Goal: Task Accomplishment & Management: Manage account settings

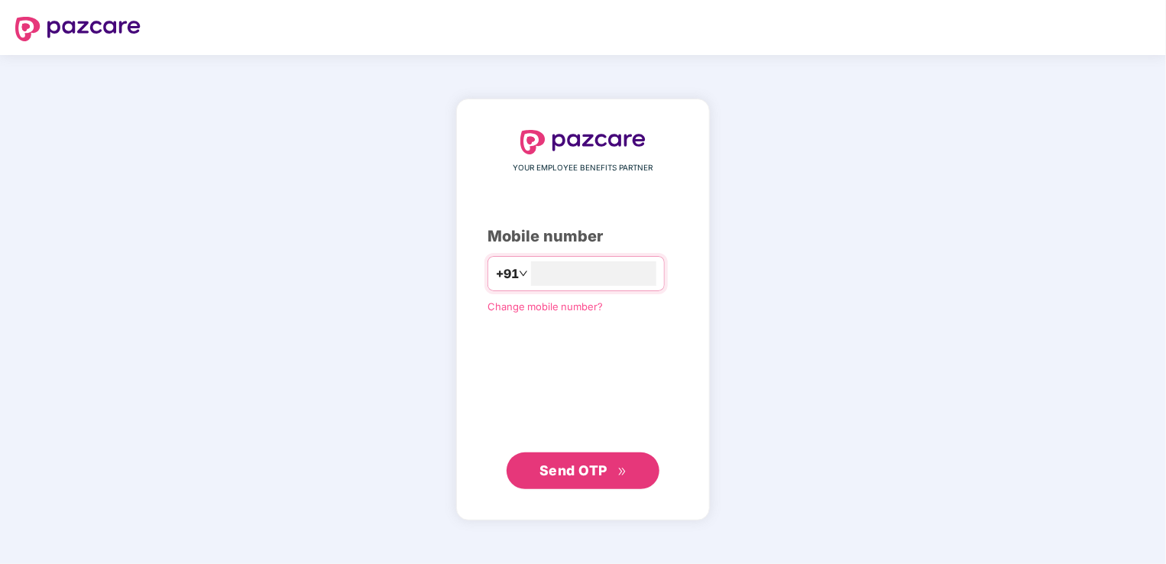
type input "**********"
click at [568, 476] on span "Send OTP" at bounding box center [573, 470] width 68 height 16
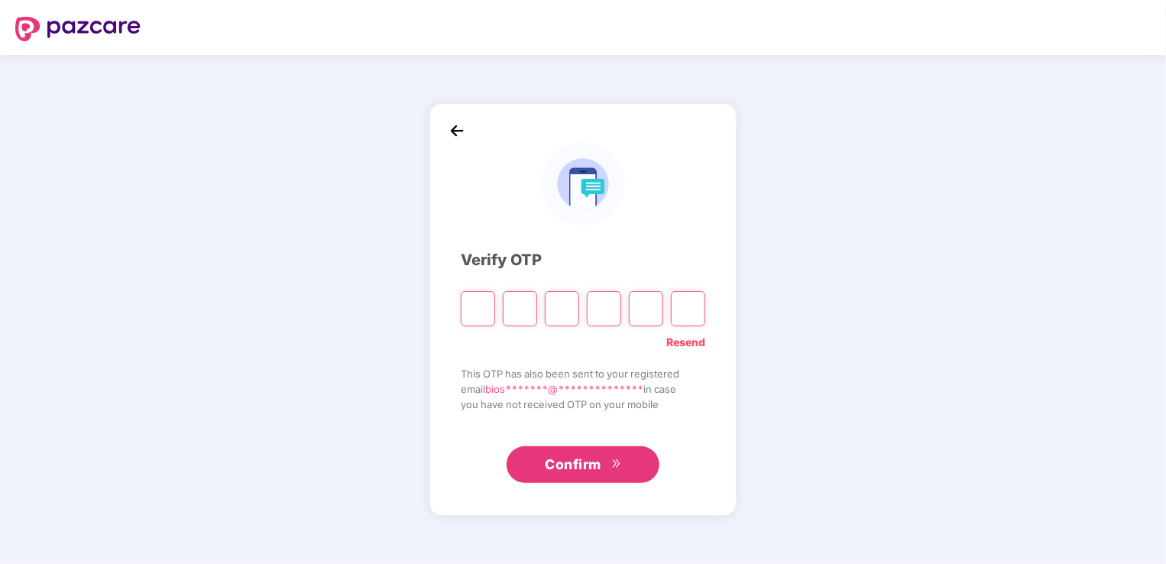
type input "*"
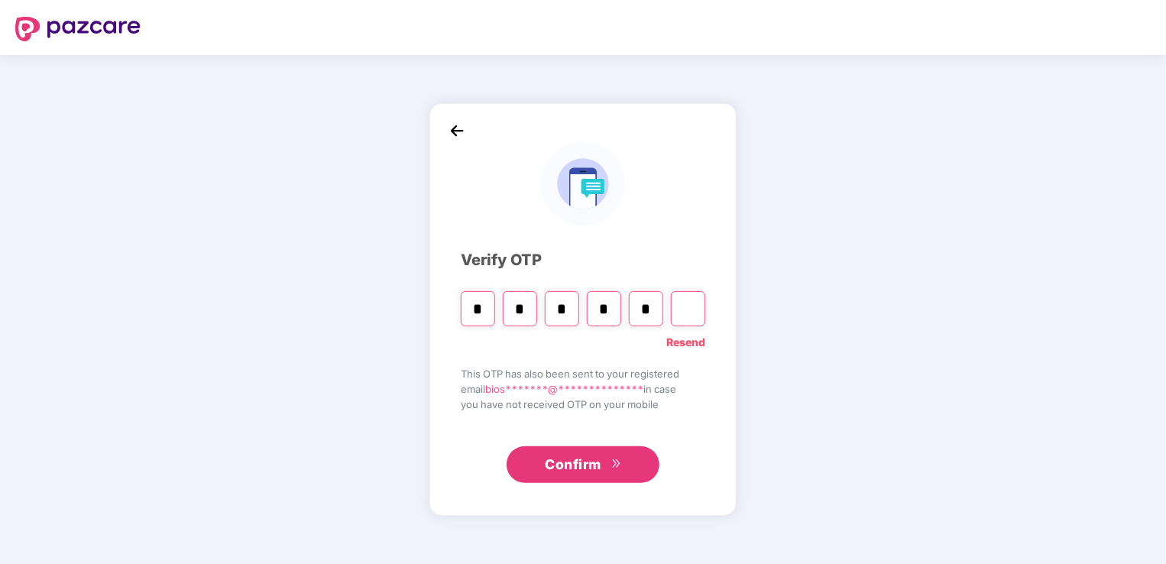
type input "*"
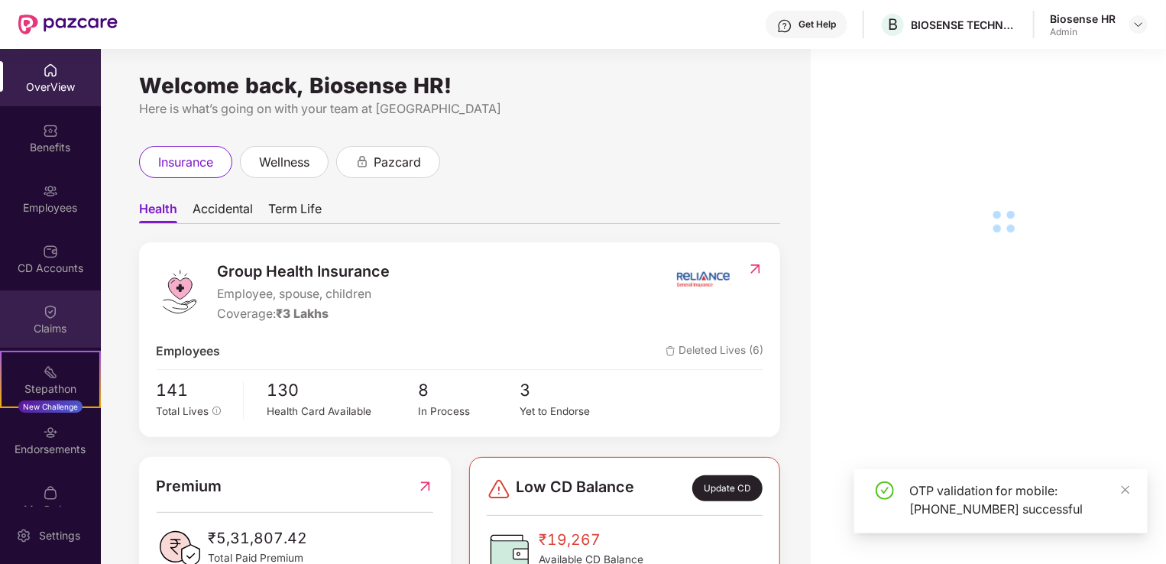
click at [49, 336] on div "Claims" at bounding box center [50, 318] width 101 height 57
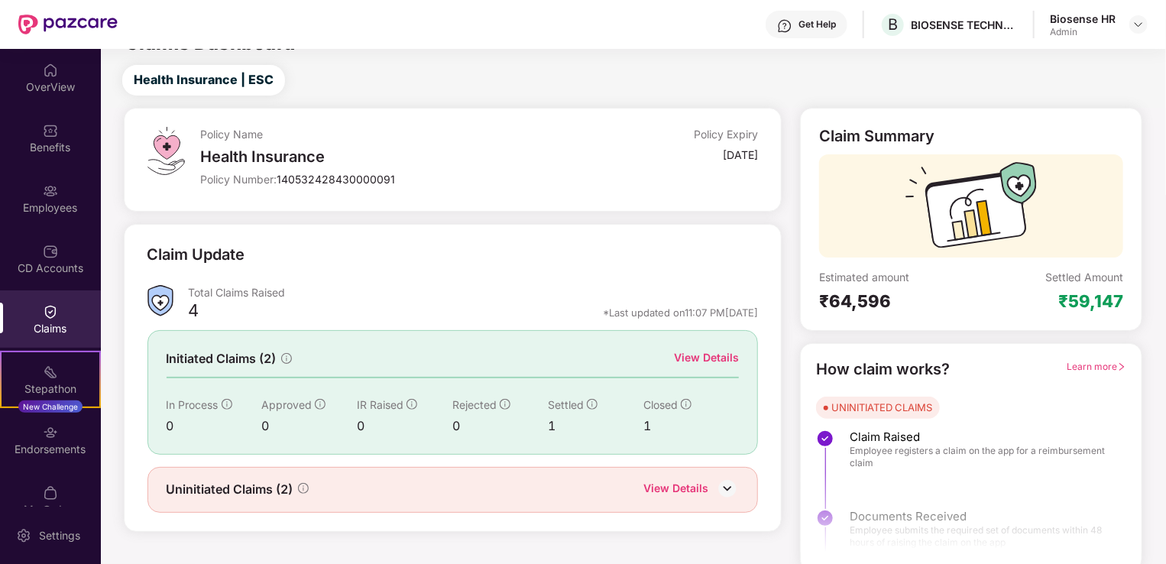
scroll to position [34, 0]
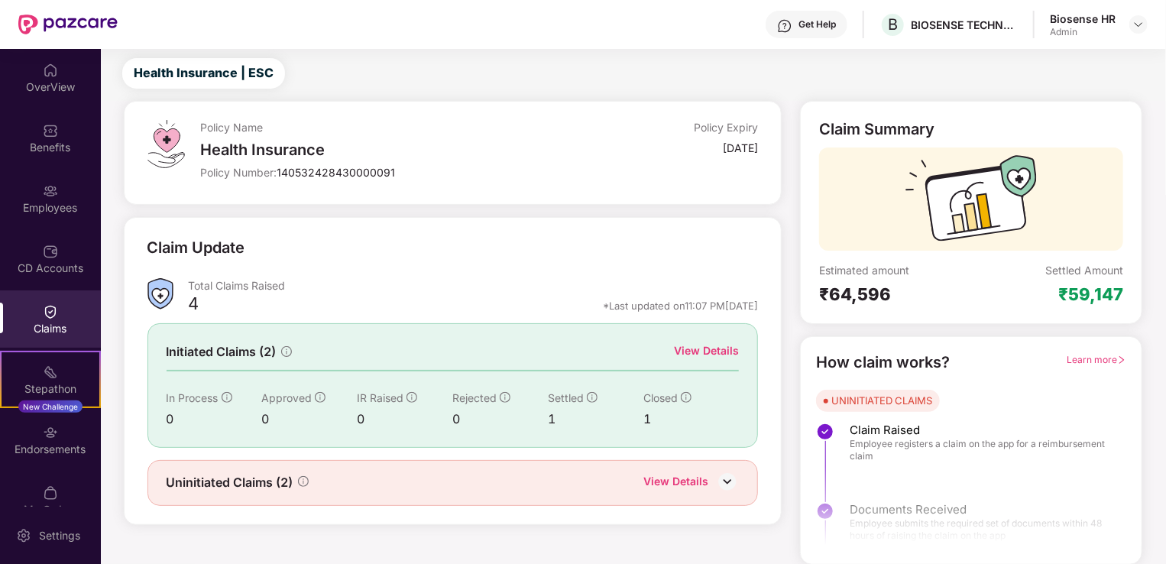
click at [701, 483] on div "View Details" at bounding box center [675, 483] width 65 height 20
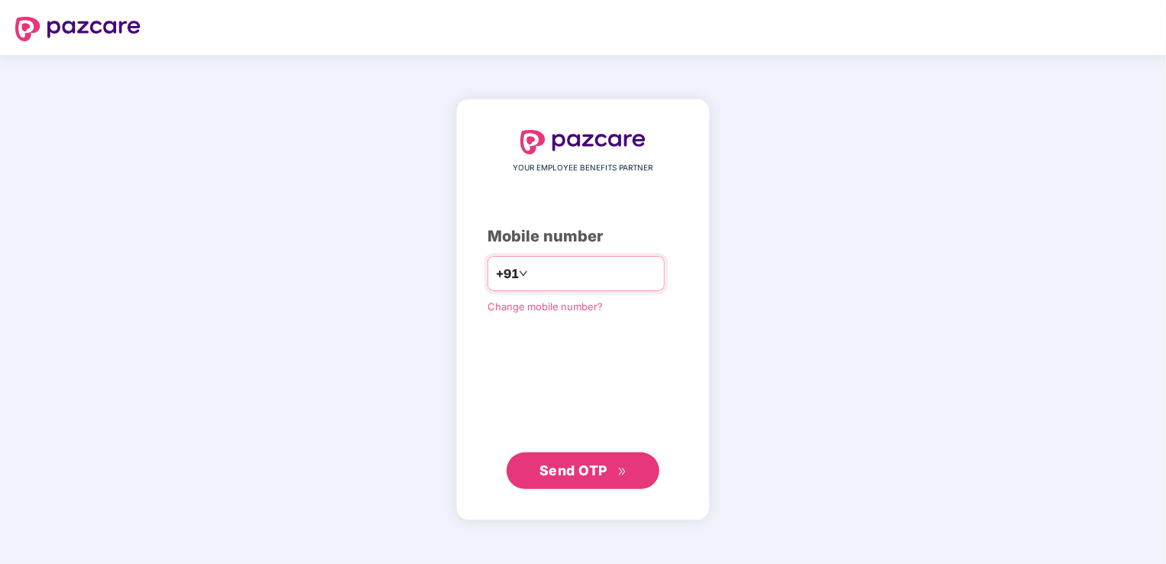
type input "**********"
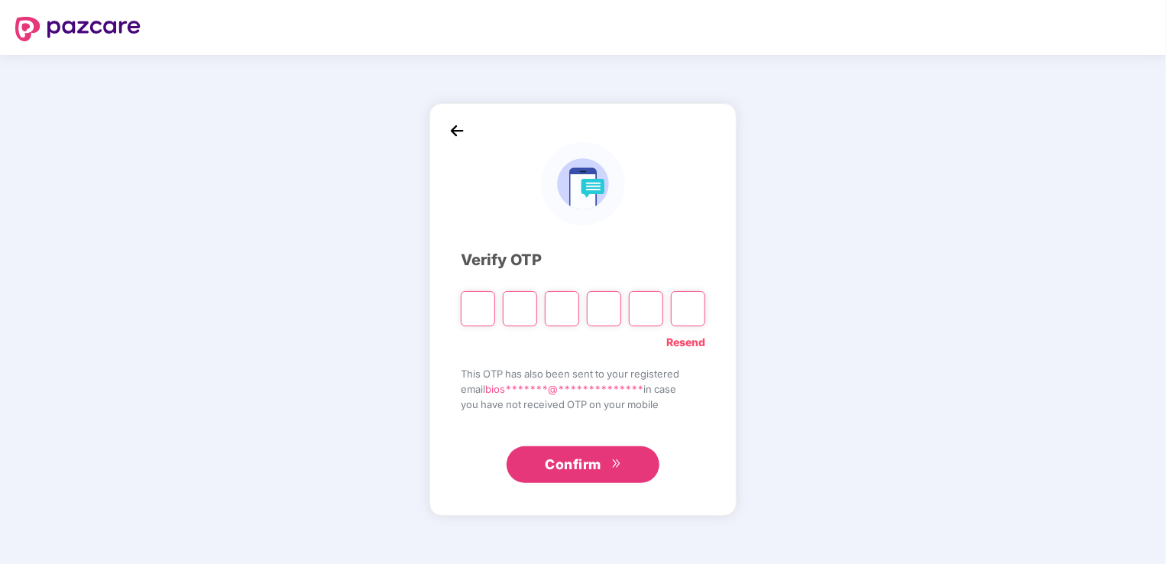
type input "*"
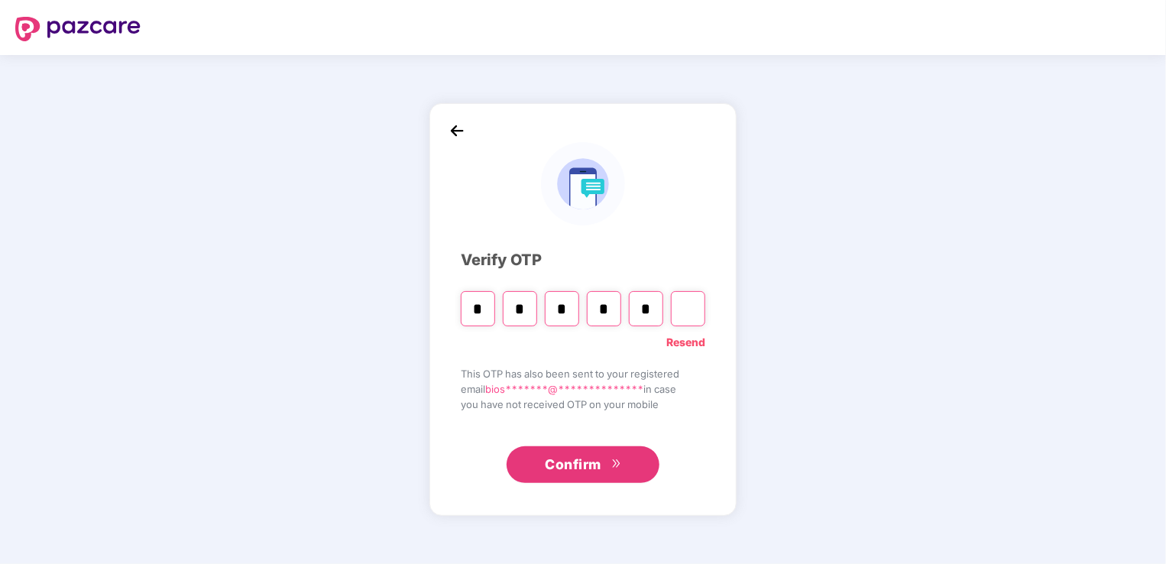
type input "*"
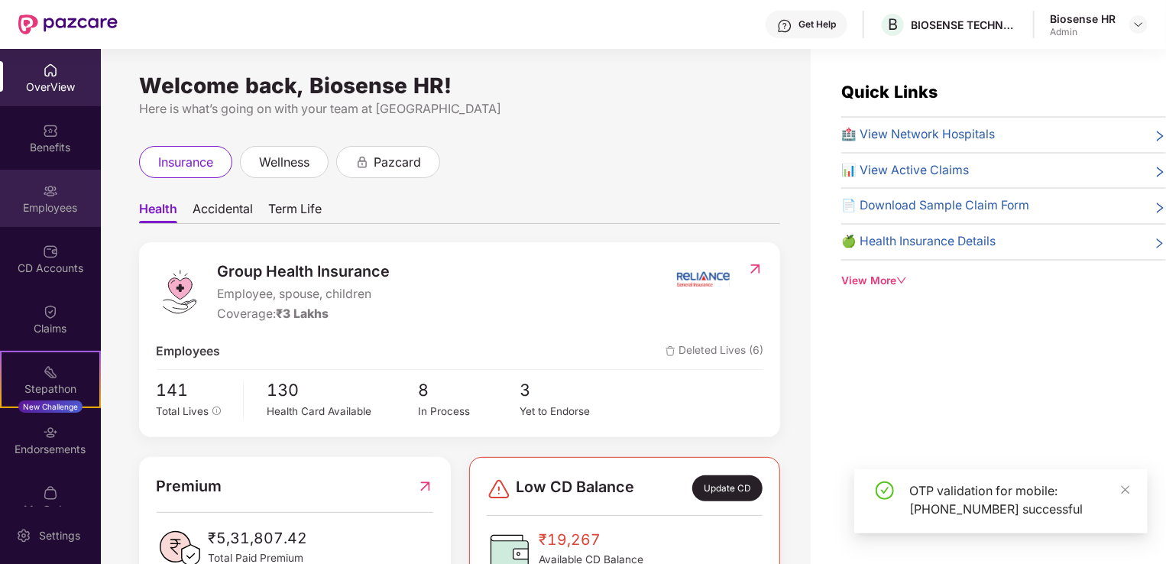
click at [40, 184] on div "Employees" at bounding box center [50, 198] width 101 height 57
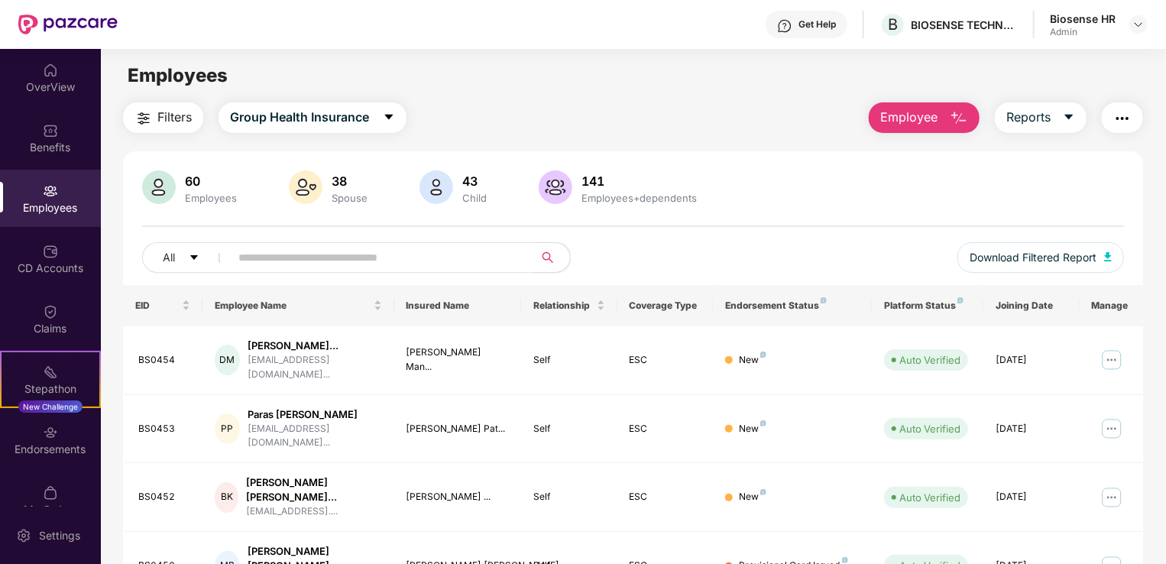
click at [296, 264] on input "text" at bounding box center [375, 257] width 274 height 23
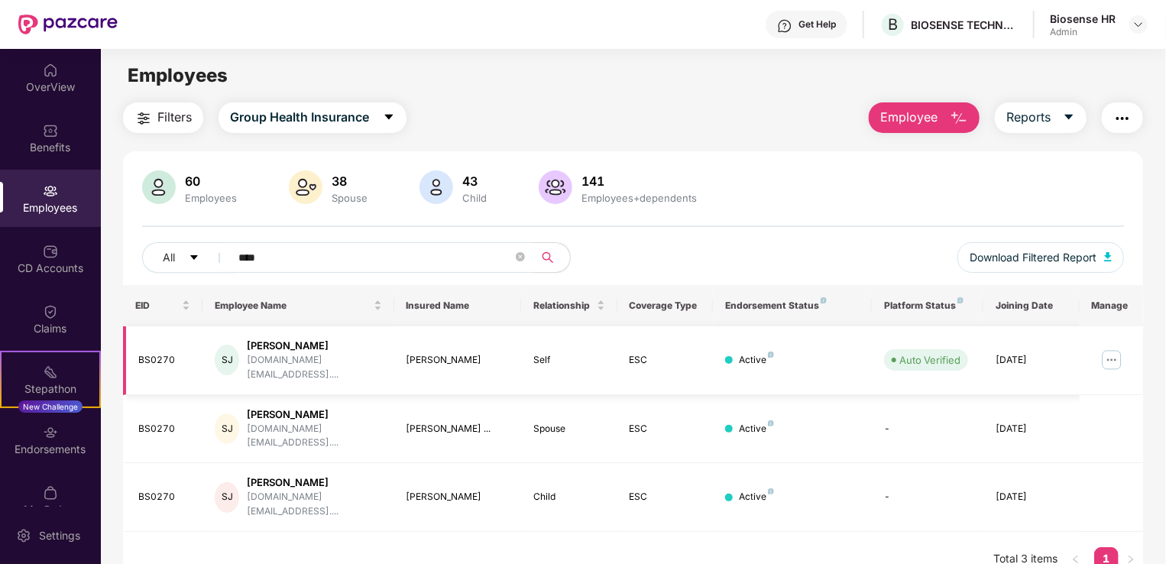
type input "****"
click at [1113, 351] on img at bounding box center [1112, 360] width 24 height 24
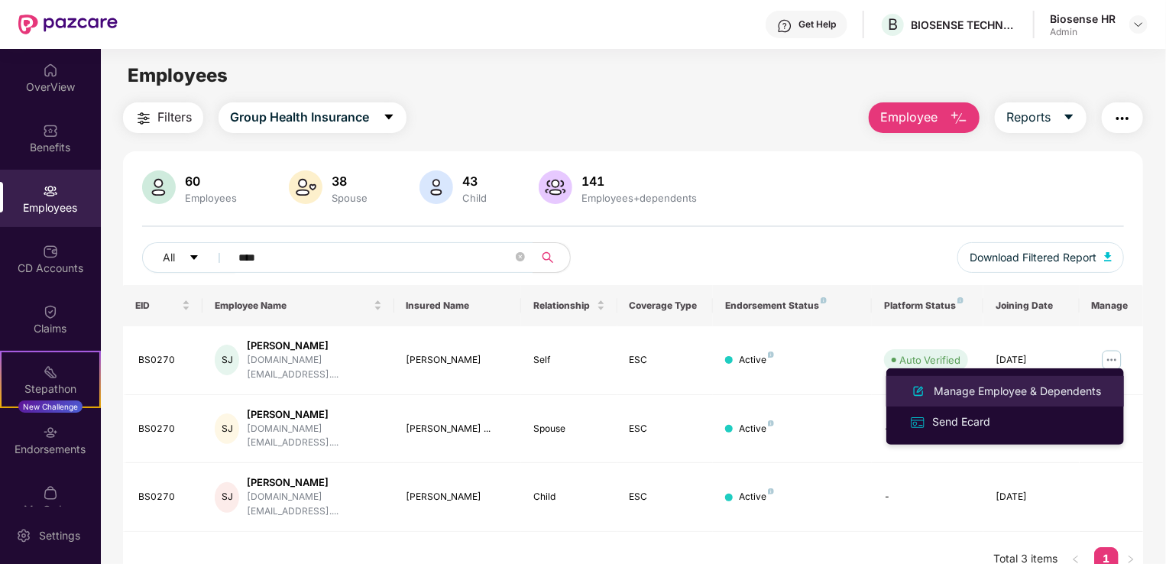
click at [1006, 403] on li "Manage Employee & Dependents" at bounding box center [1005, 391] width 238 height 31
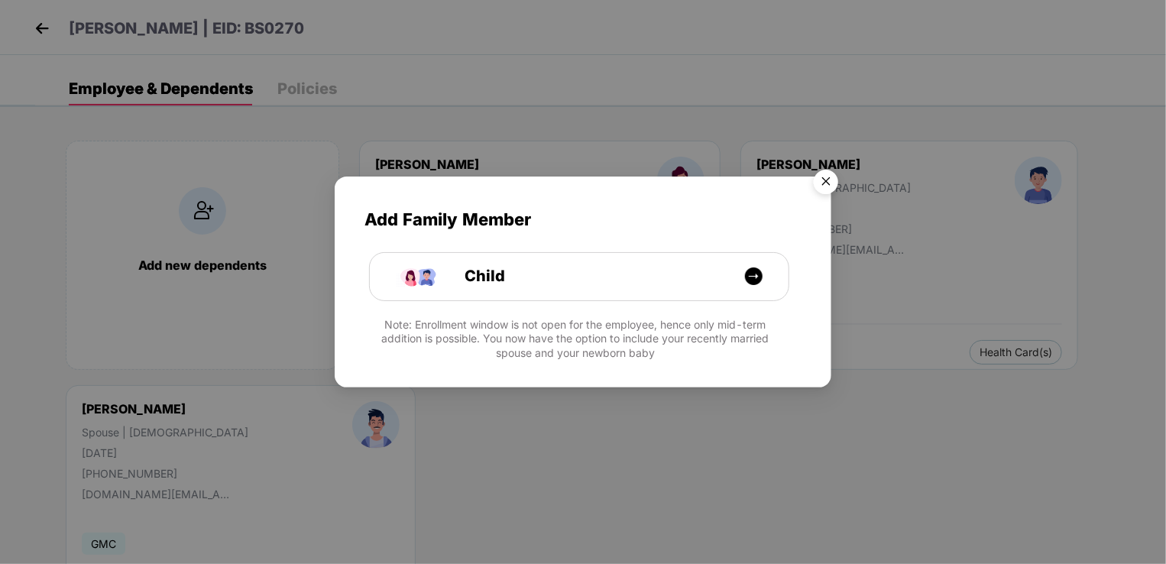
click at [813, 179] on img "Close" at bounding box center [826, 184] width 43 height 43
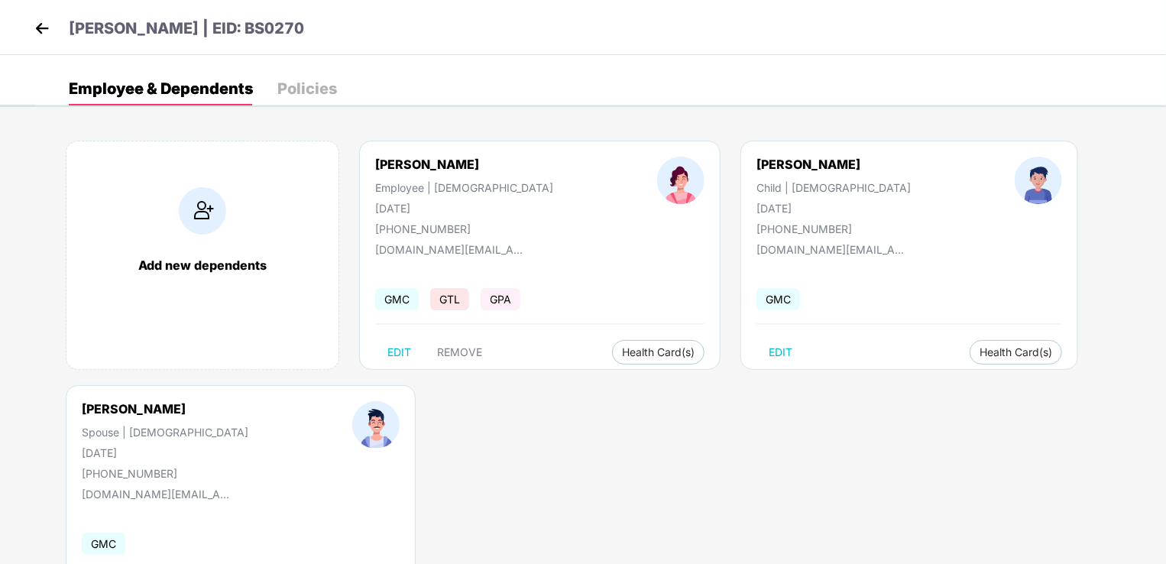
click at [308, 84] on div "Policies" at bounding box center [307, 88] width 60 height 15
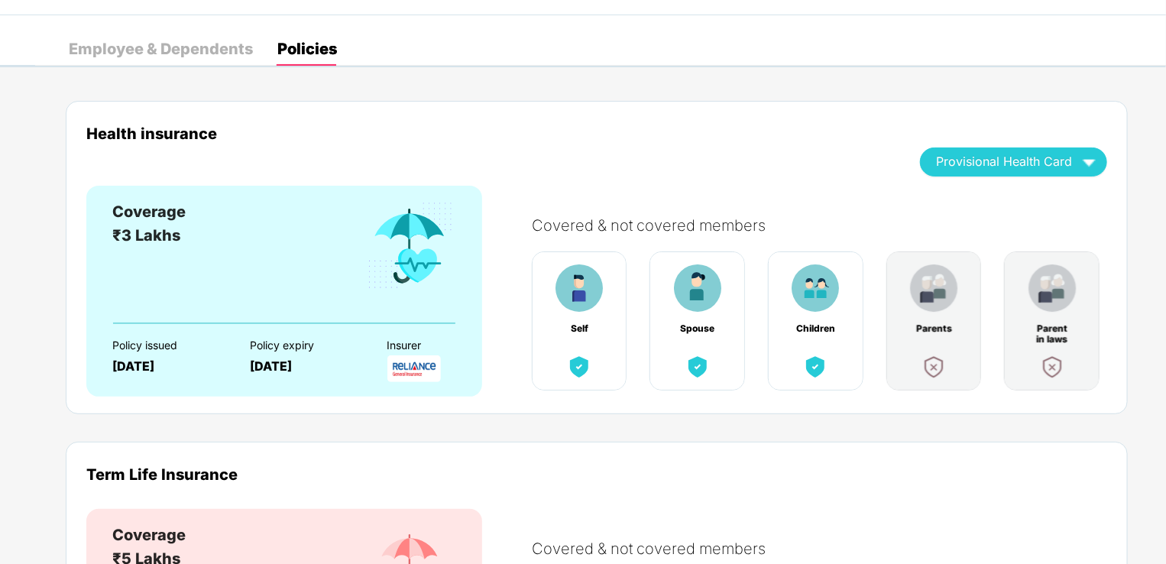
scroll to position [76, 0]
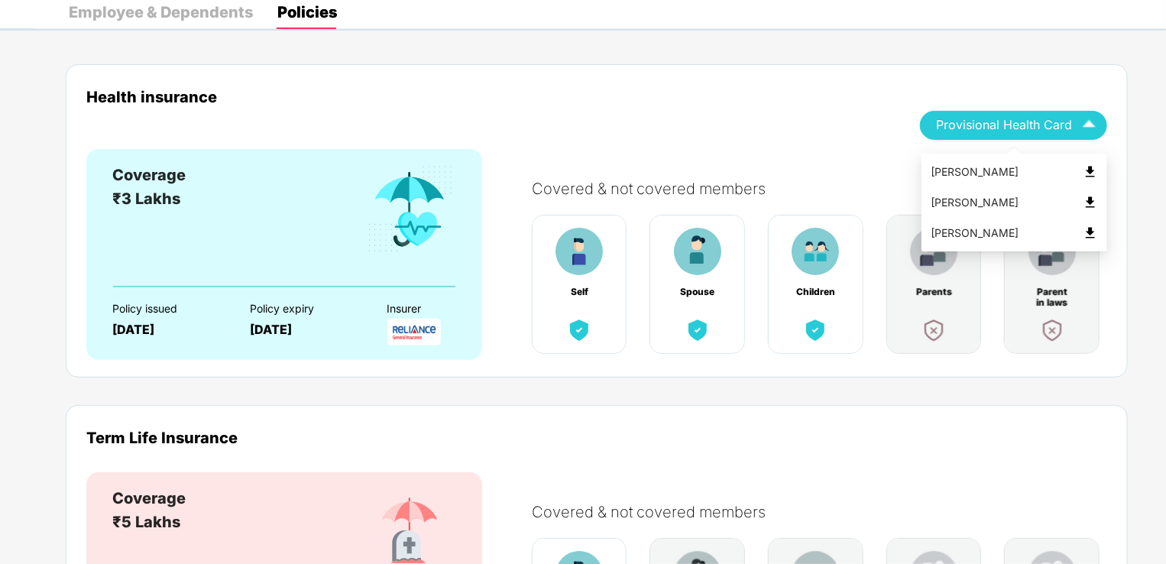
click at [1047, 142] on div "Tanush Ganesh Jadhav Sonali Ganesh Jadhav Ganesh Bhalchandra Jadhav" at bounding box center [1015, 196] width 186 height 109
click at [1081, 170] on div "Tanush Ganesh Jadhav" at bounding box center [1014, 172] width 167 height 17
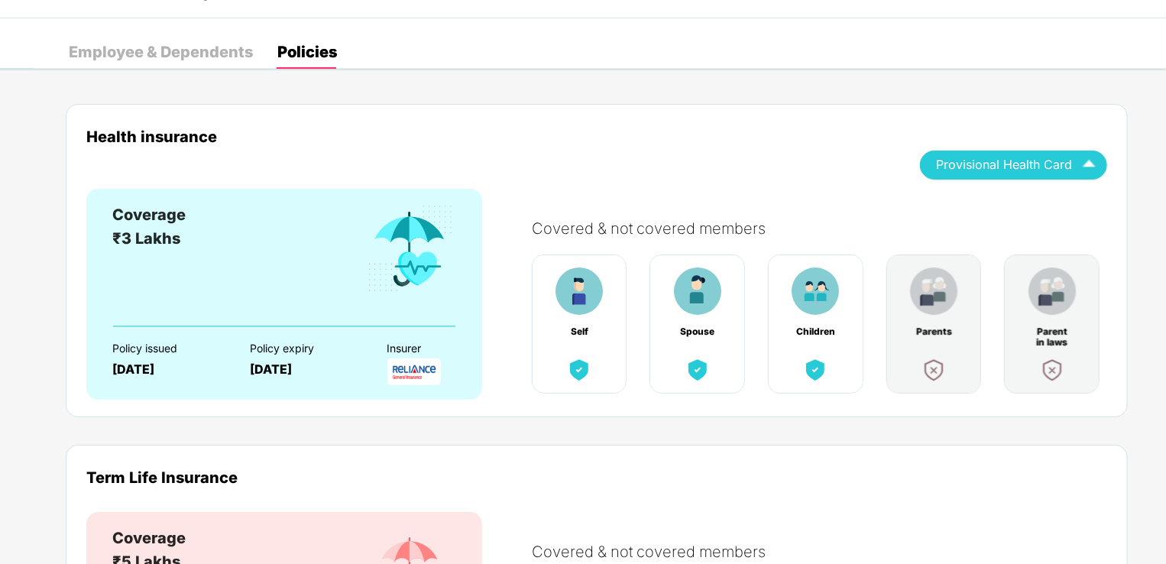
scroll to position [0, 0]
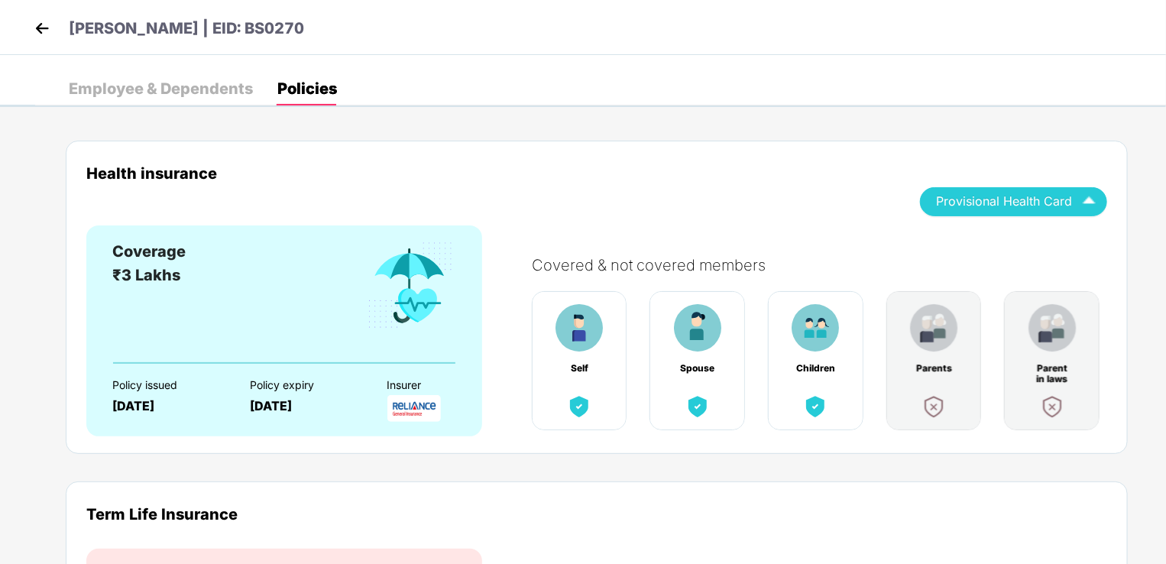
click at [40, 30] on img at bounding box center [42, 28] width 23 height 23
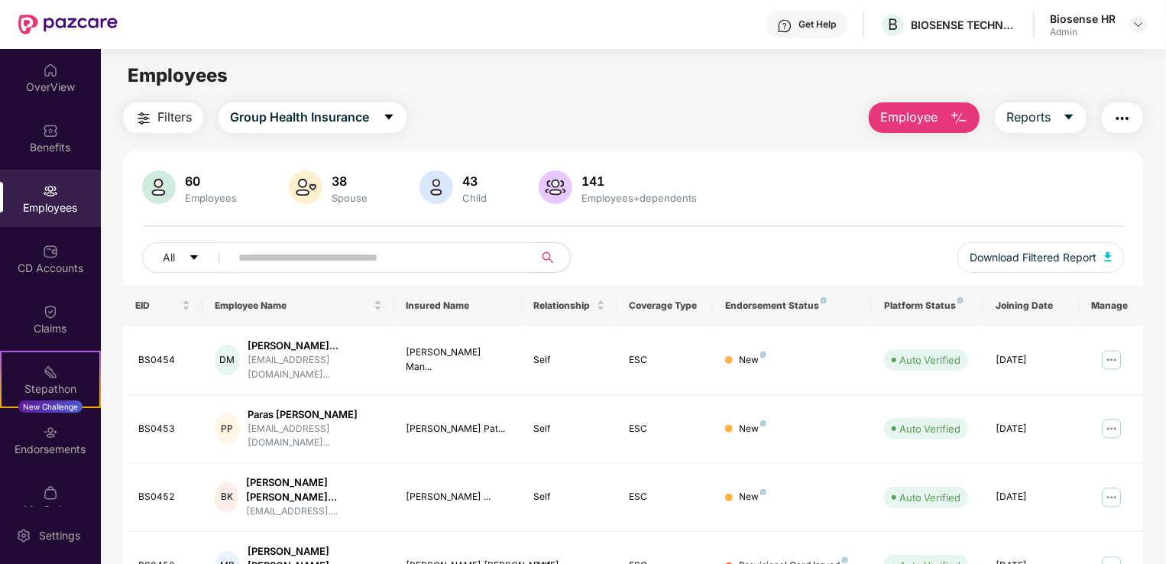
click at [431, 258] on input "text" at bounding box center [375, 257] width 274 height 23
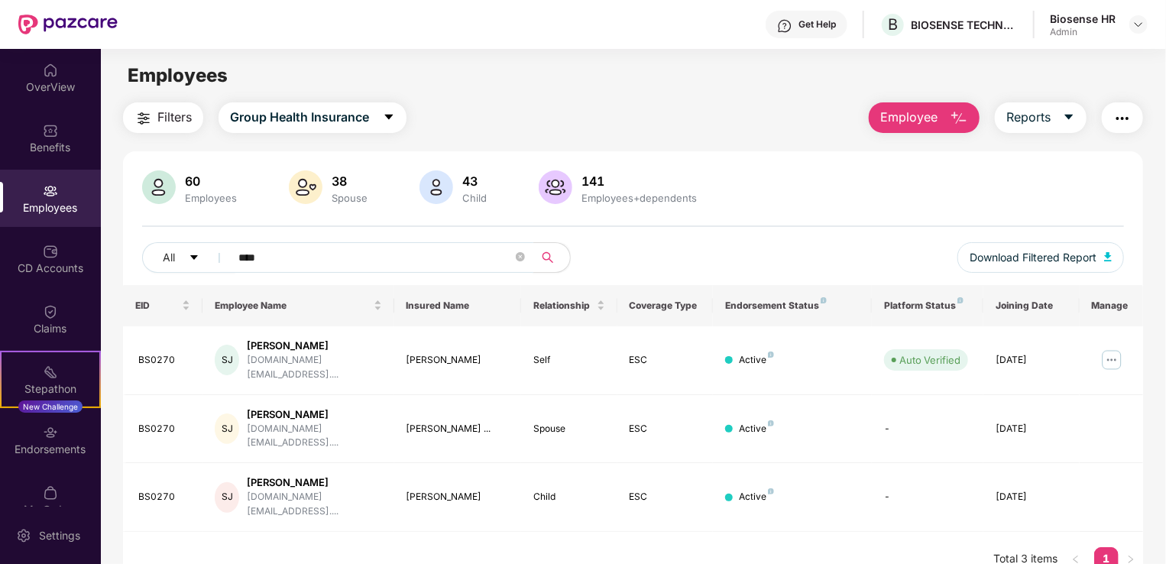
type input "******"
click at [1113, 348] on img at bounding box center [1112, 360] width 24 height 24
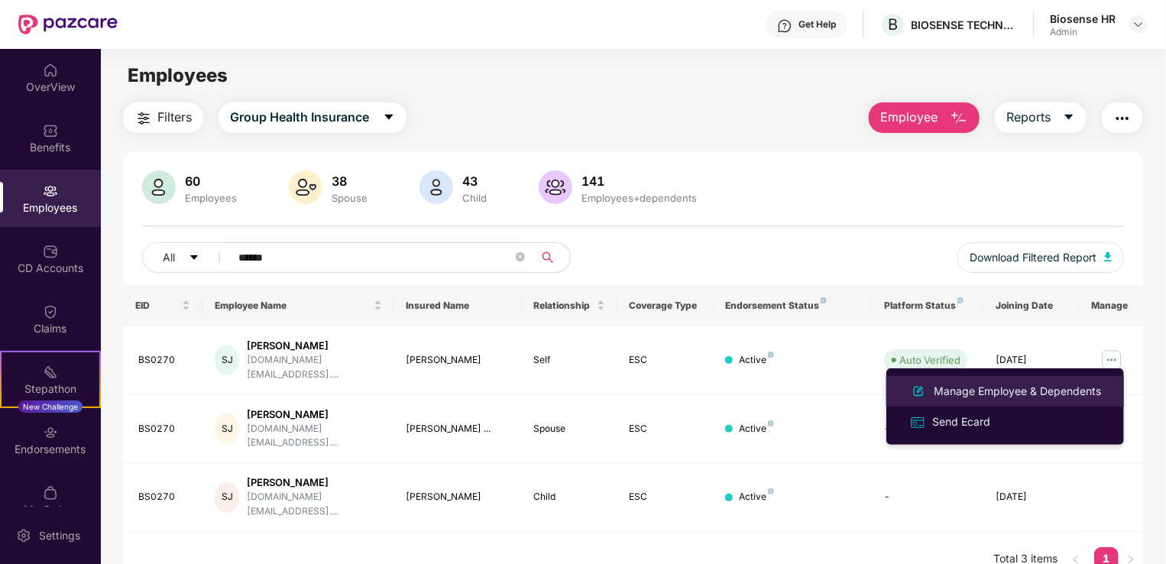
click at [1004, 387] on div "Manage Employee & Dependents" at bounding box center [1017, 391] width 173 height 17
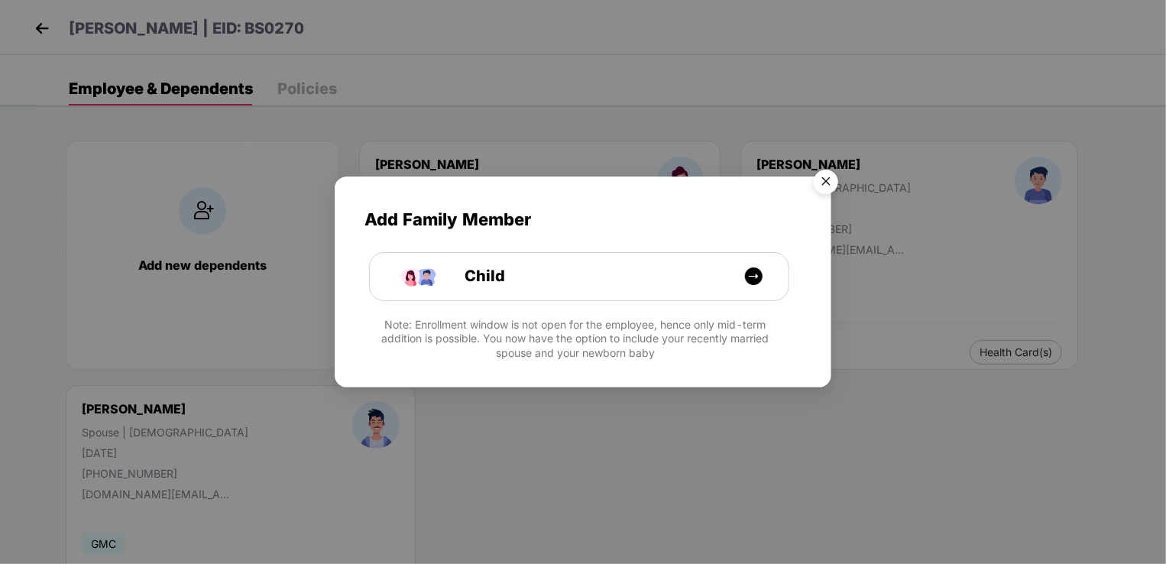
click at [820, 190] on img "Close" at bounding box center [826, 184] width 43 height 43
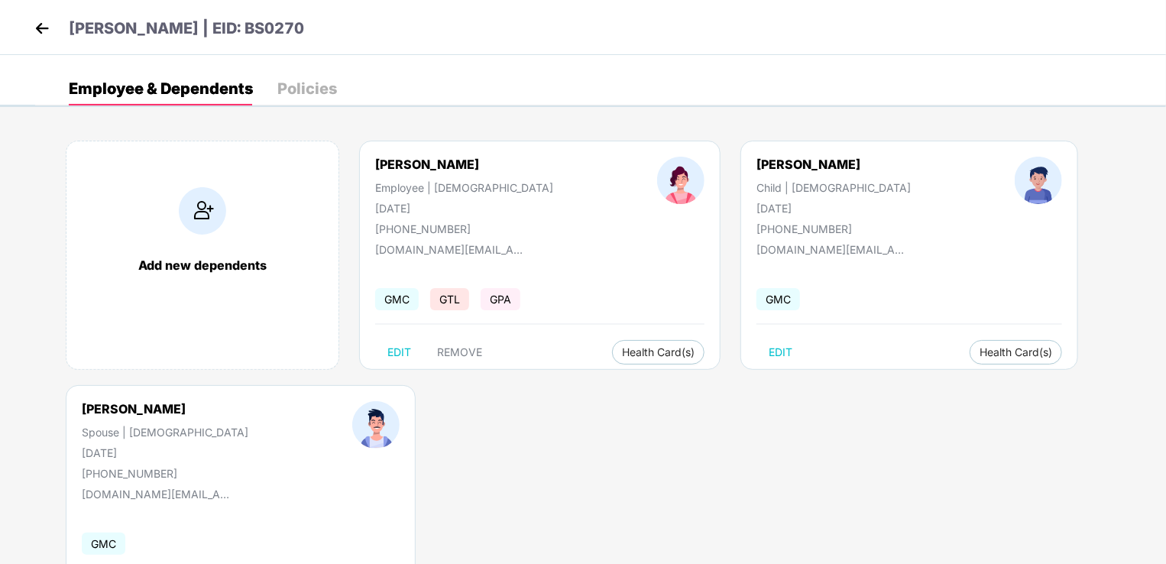
click at [47, 33] on img at bounding box center [42, 28] width 23 height 23
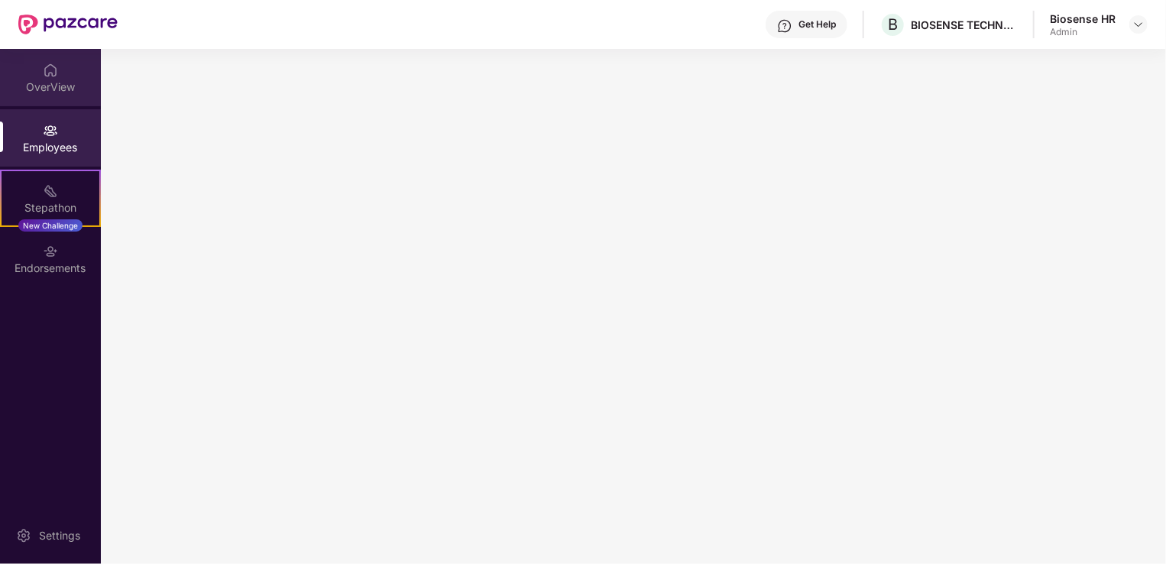
click at [33, 76] on div "OverView" at bounding box center [50, 77] width 101 height 57
